Goal: Find contact information: Find contact information

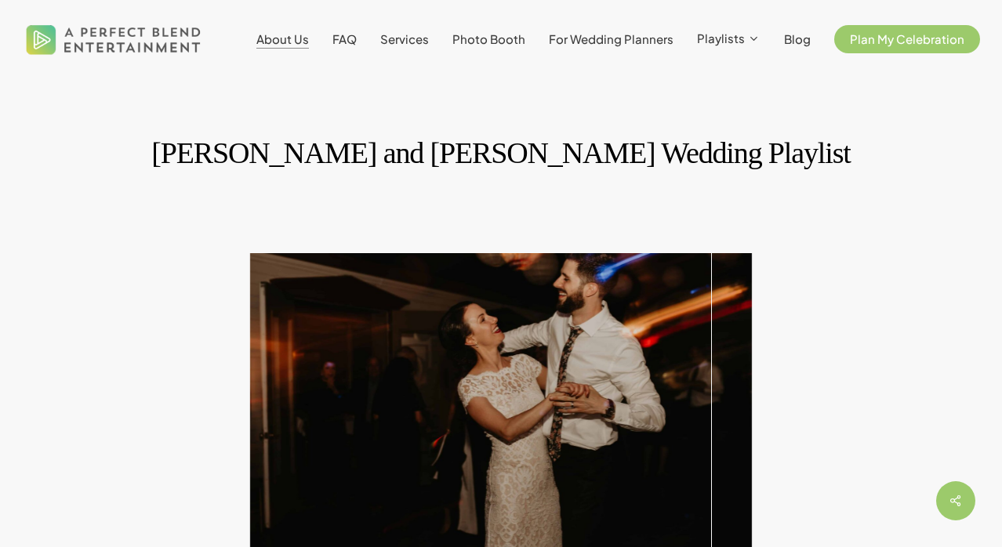
click at [275, 39] on span "About Us" at bounding box center [282, 38] width 53 height 15
click at [281, 40] on span "About Us" at bounding box center [282, 38] width 53 height 15
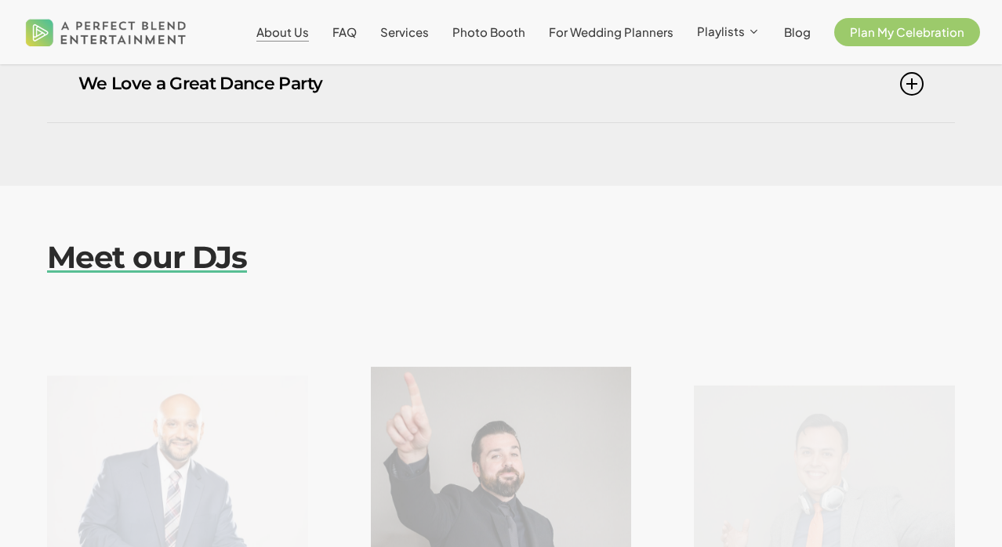
scroll to position [1648, 0]
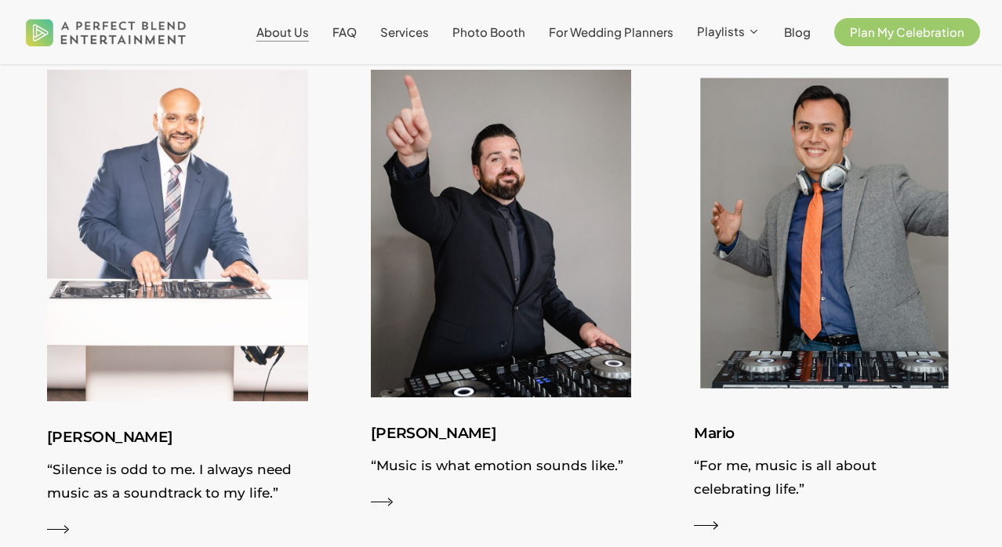
click at [823, 235] on img at bounding box center [824, 234] width 285 height 358
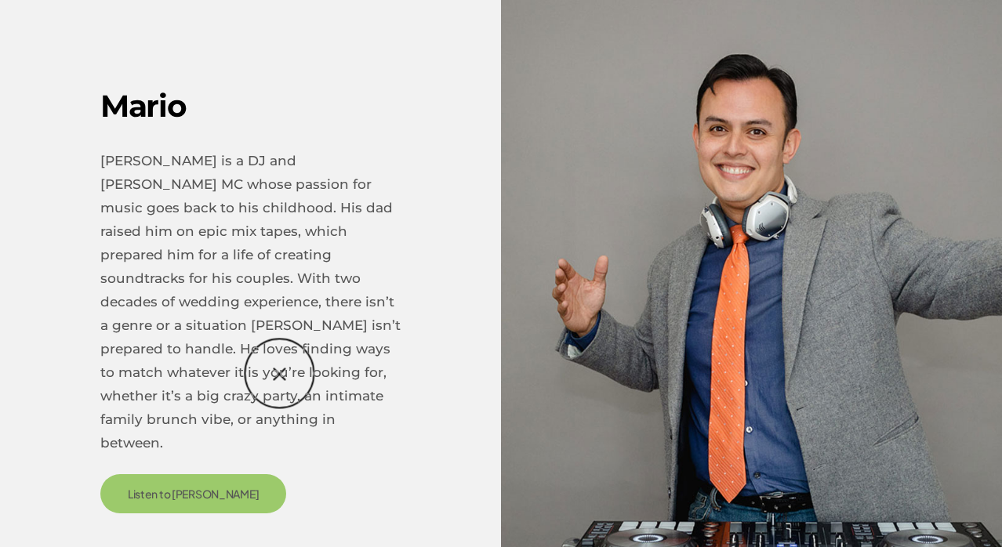
scroll to position [2736, 0]
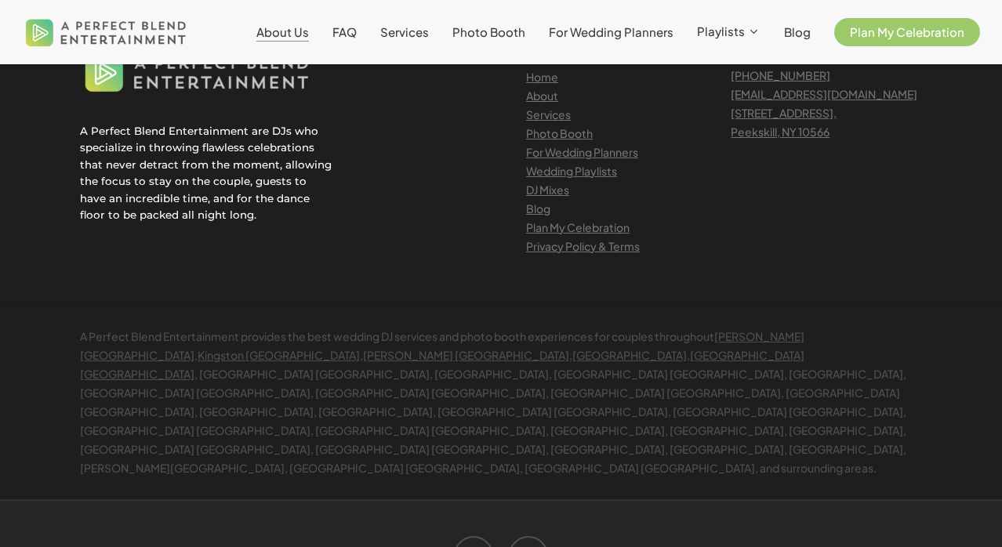
scroll to position [3700, 0]
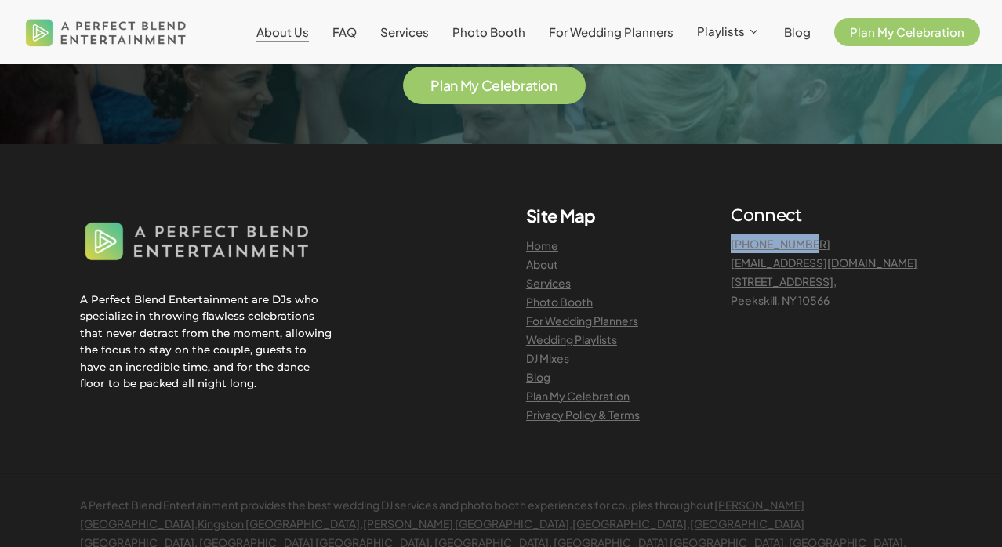
drag, startPoint x: 820, startPoint y: 199, endPoint x: 733, endPoint y: 194, distance: 87.2
click at [733, 235] on h6 "914-941-0536 celebrate@apbentertainment.com 12 N Division St Suite 304, Peekski…" at bounding box center [826, 272] width 191 height 75
copy link "[PHONE_NUMBER]"
